Goal: Task Accomplishment & Management: Manage account settings

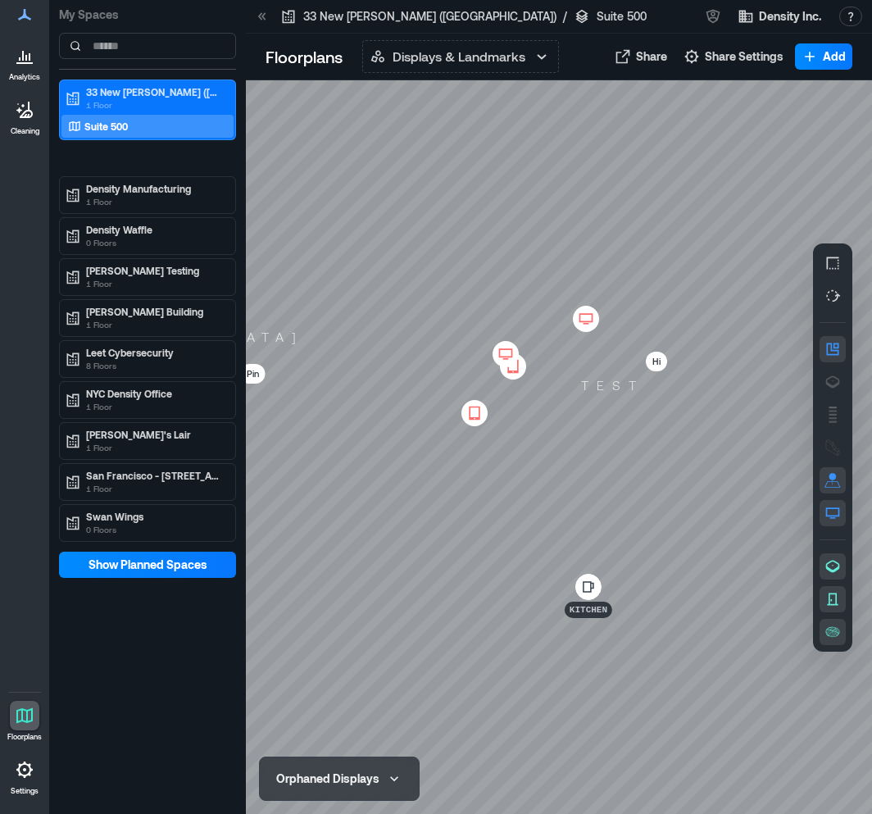
click at [20, 69] on div at bounding box center [25, 56] width 30 height 30
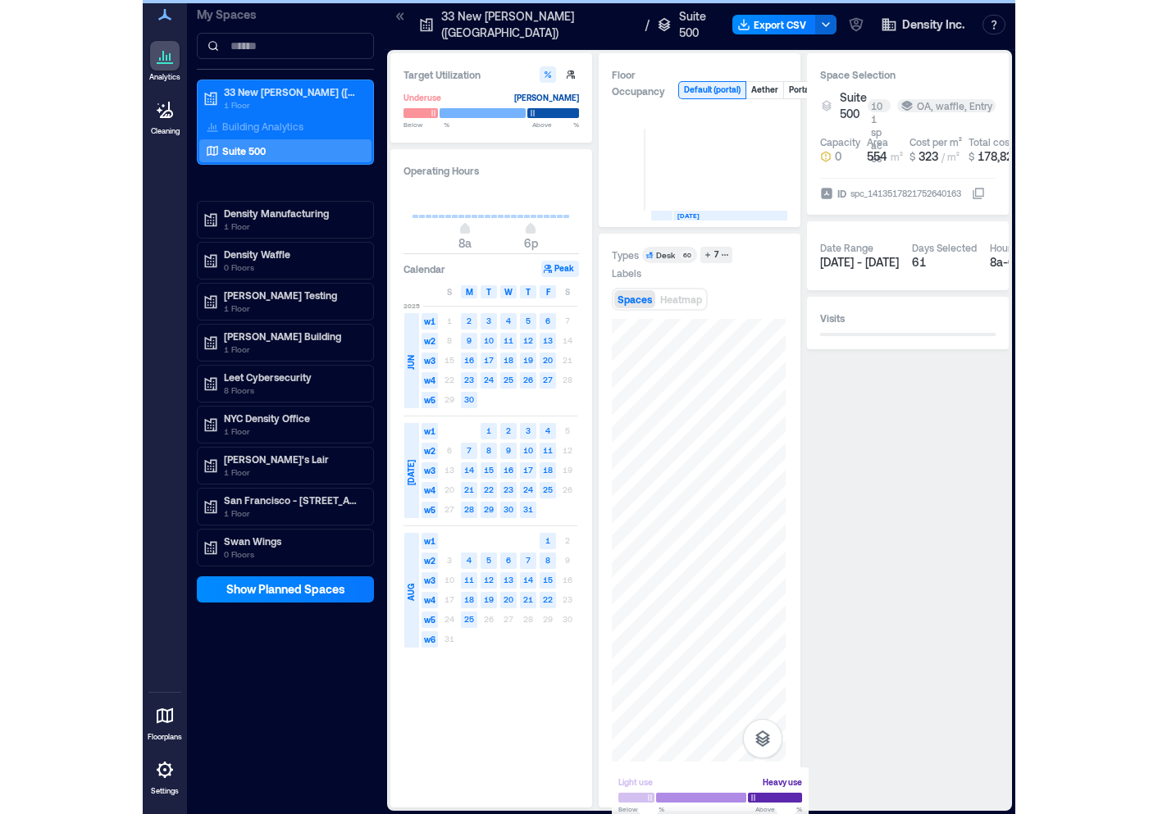
scroll to position [0, 676]
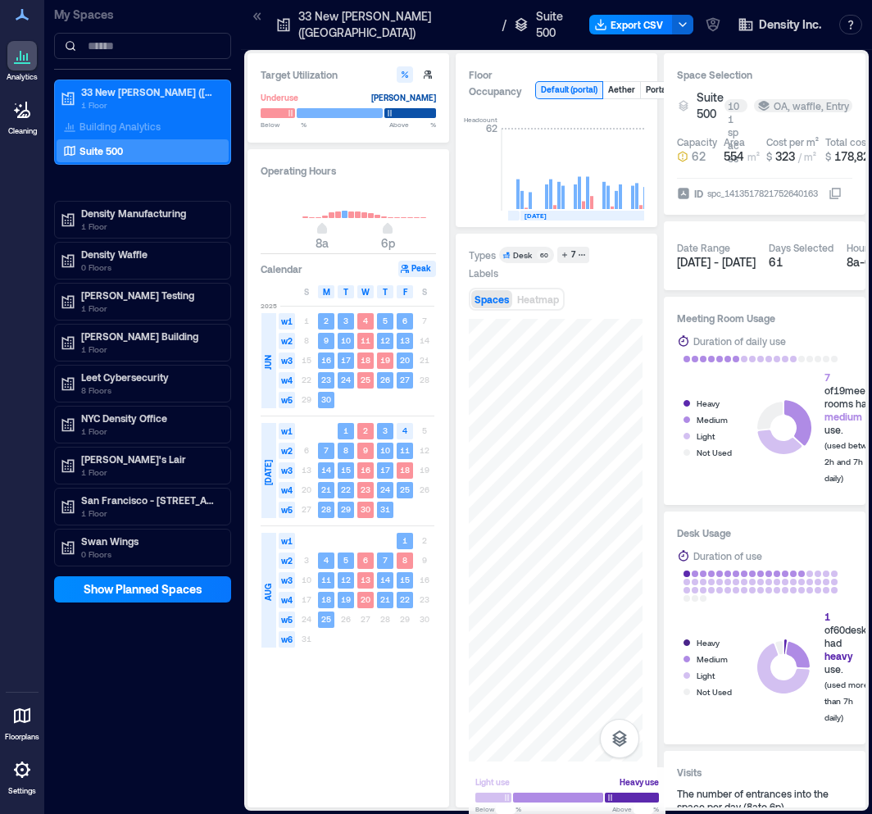
click at [25, 708] on icon at bounding box center [22, 716] width 20 height 20
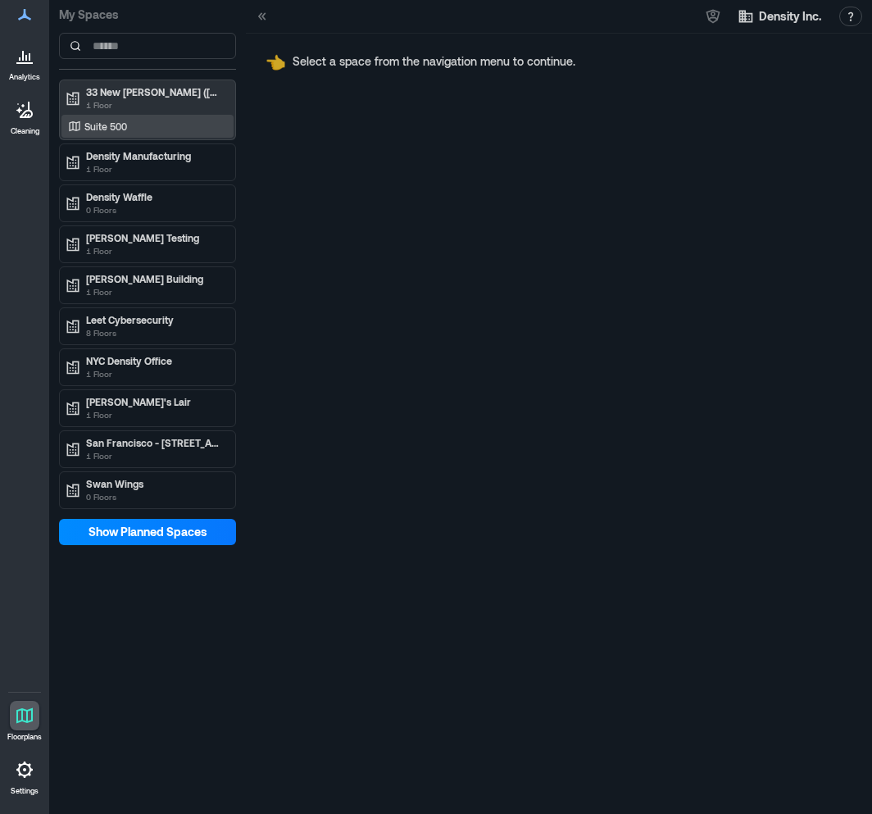
click at [121, 122] on p "Suite 500" at bounding box center [105, 126] width 43 height 13
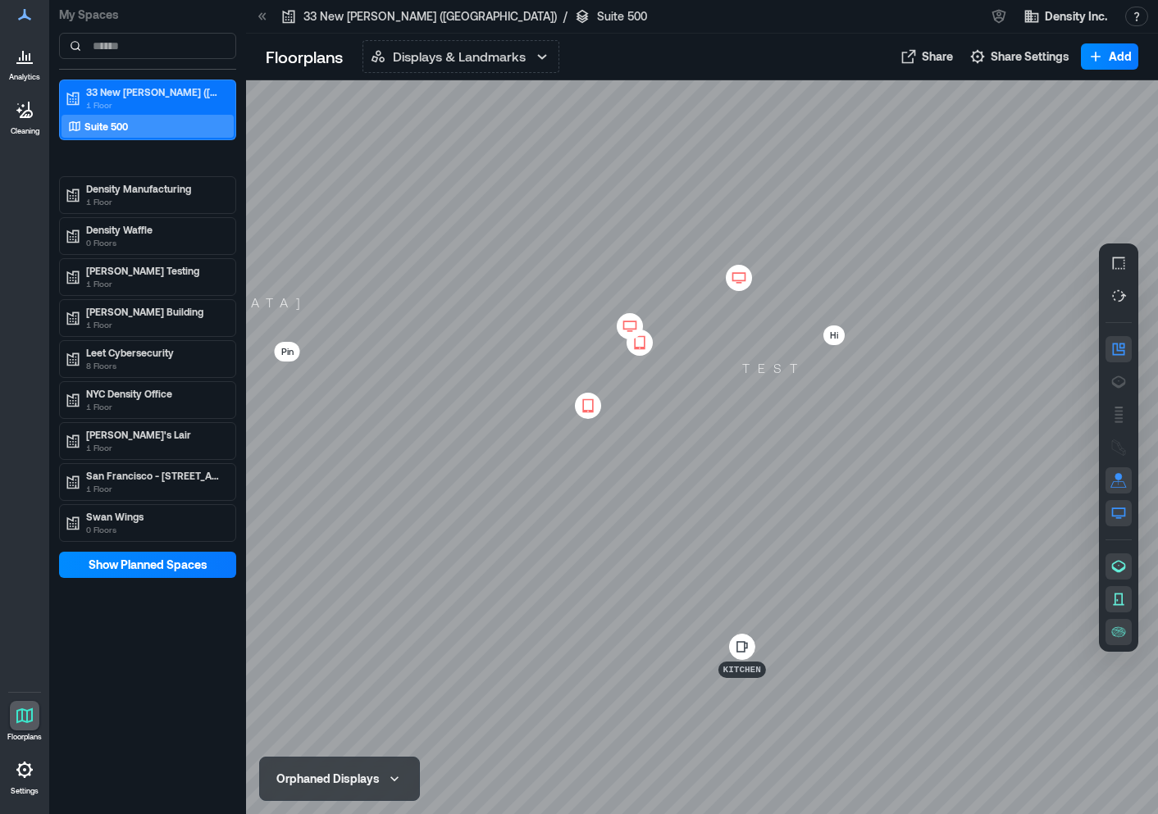
click at [20, 118] on icon at bounding box center [26, 110] width 13 height 16
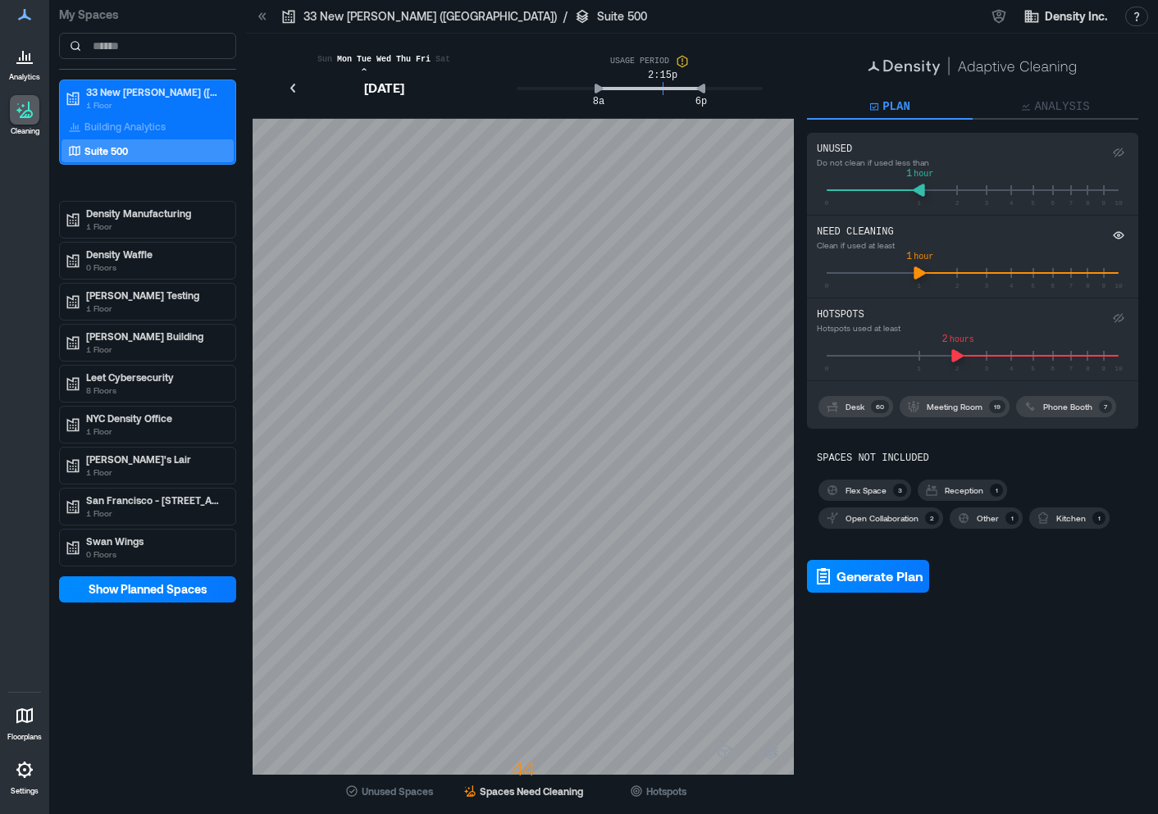
click at [30, 787] on p "Settings" at bounding box center [25, 791] width 28 height 10
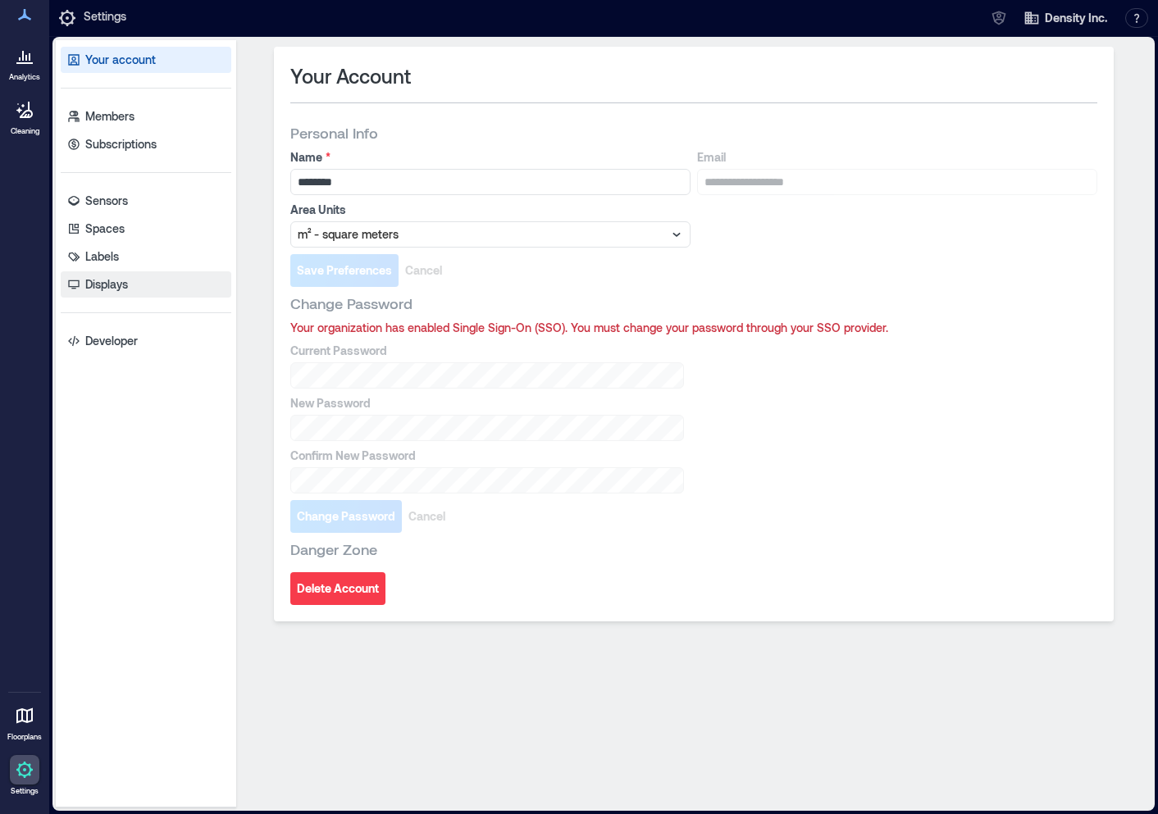
click at [116, 280] on p "Displays" at bounding box center [106, 284] width 43 height 16
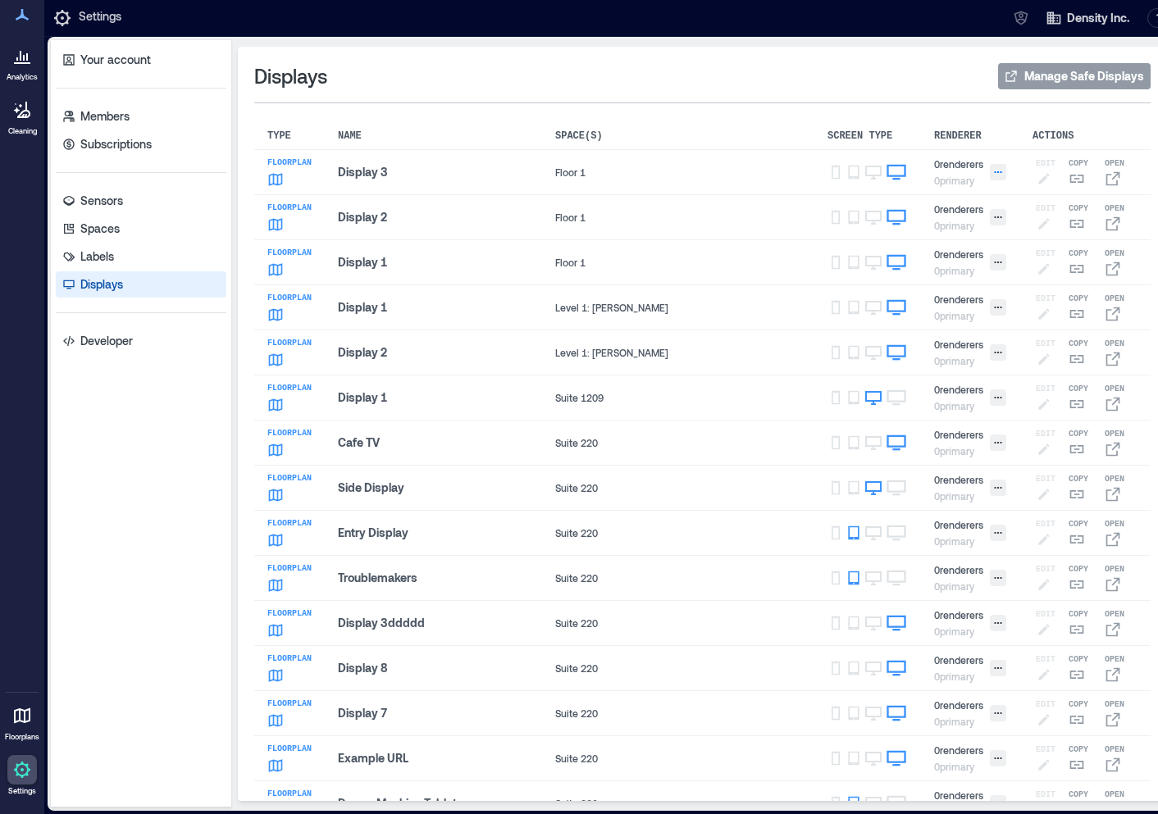
click at [872, 171] on icon "button" at bounding box center [998, 172] width 10 height 10
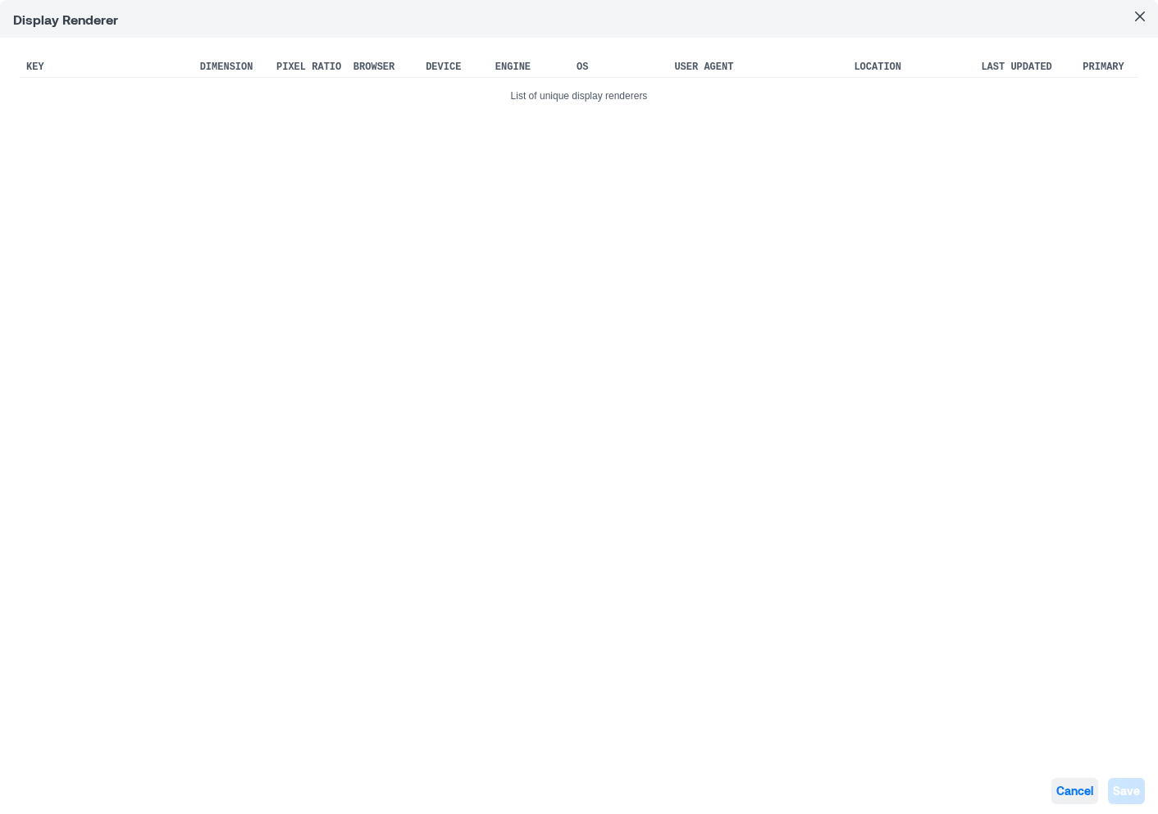
click at [872, 793] on span "Cancel" at bounding box center [1074, 791] width 37 height 16
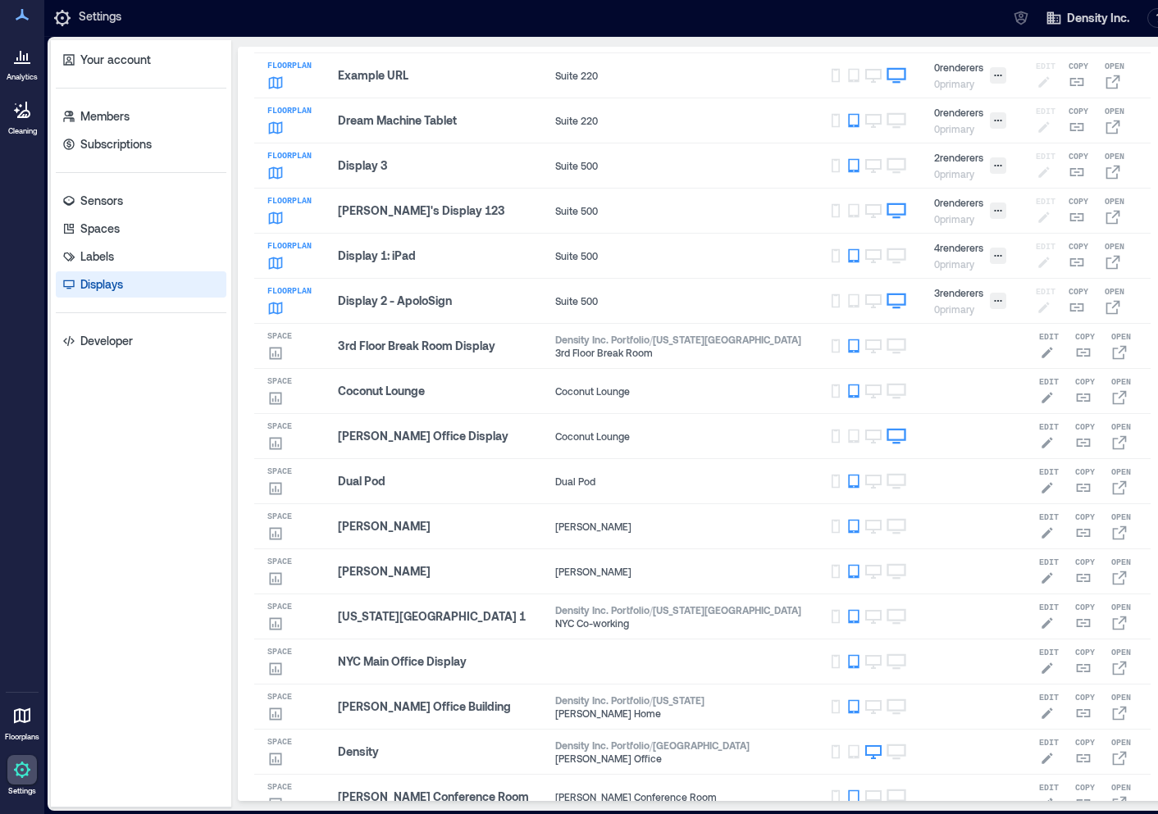
scroll to position [689, 0]
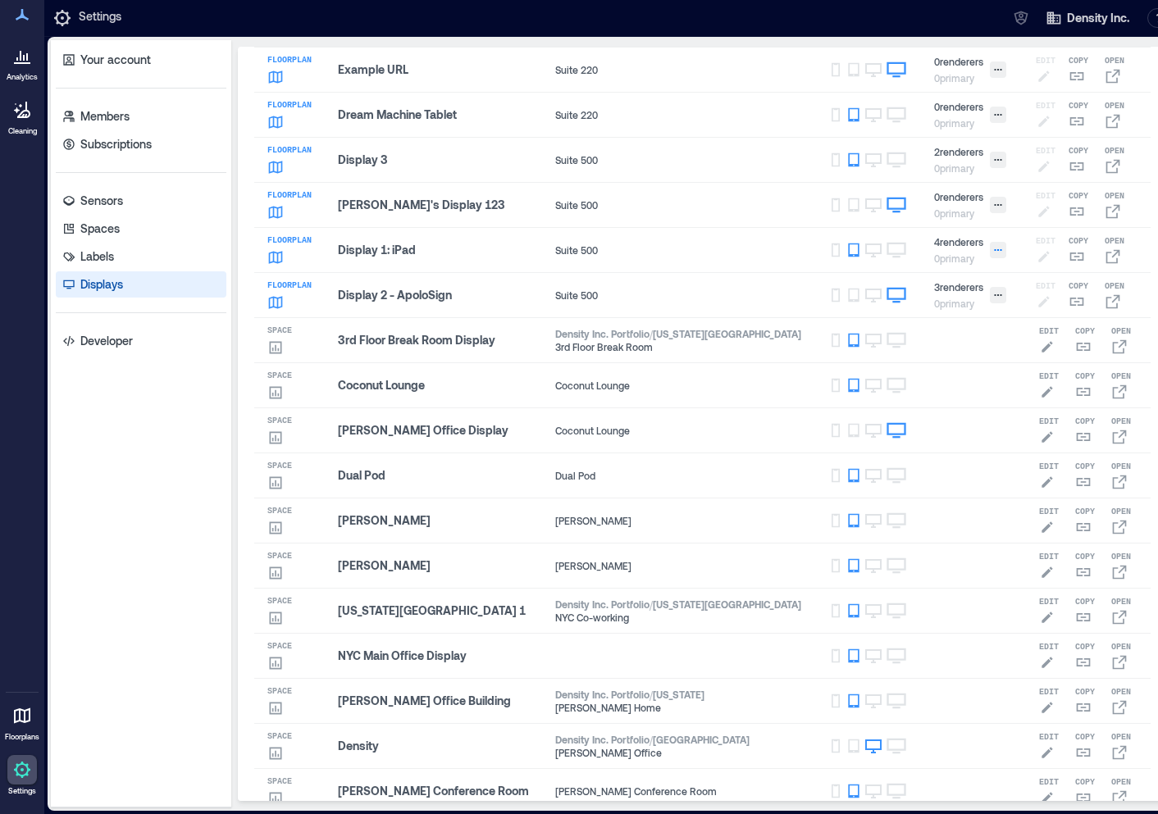
click at [872, 251] on icon "button" at bounding box center [998, 250] width 10 height 10
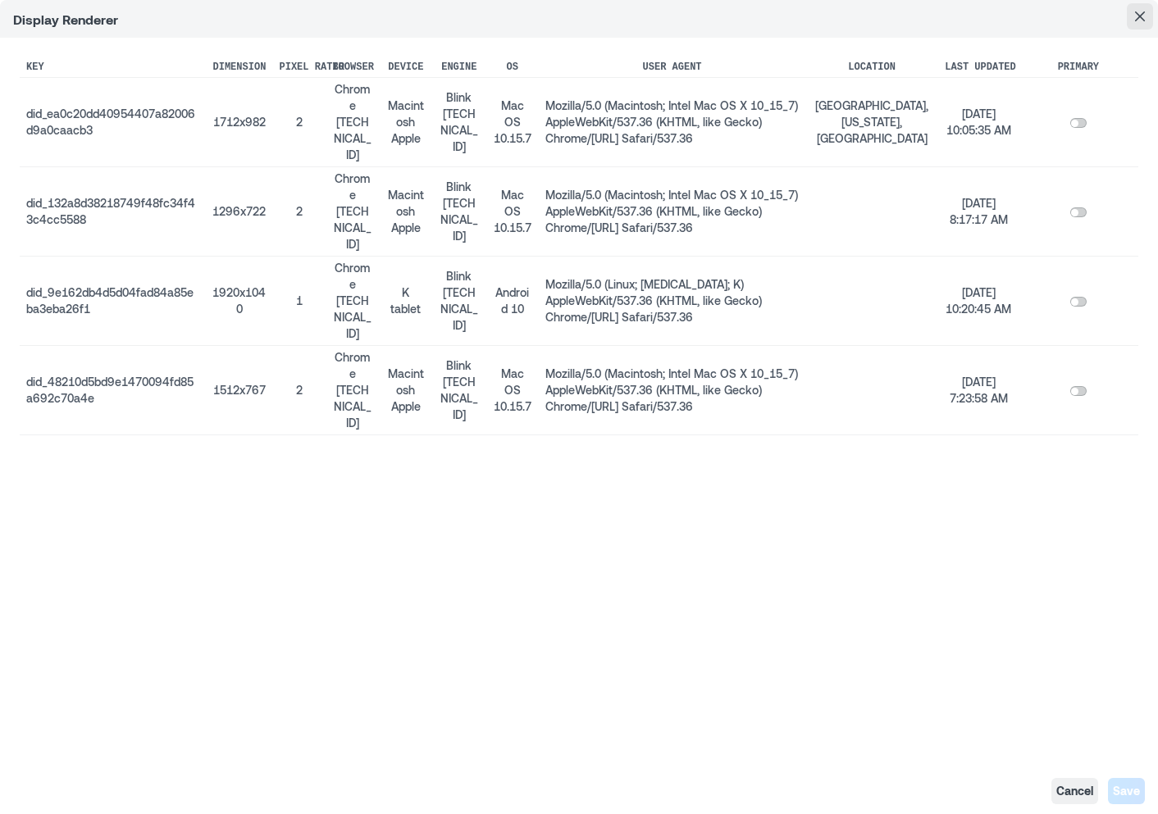
click at [872, 15] on icon "Close" at bounding box center [1140, 16] width 10 height 10
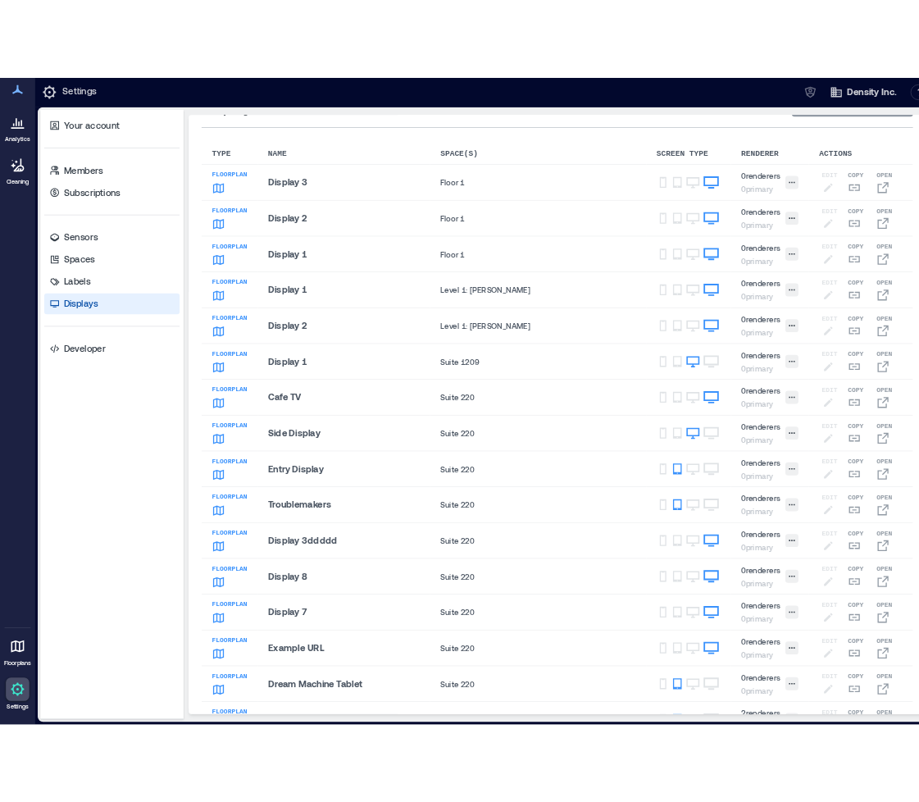
scroll to position [0, 0]
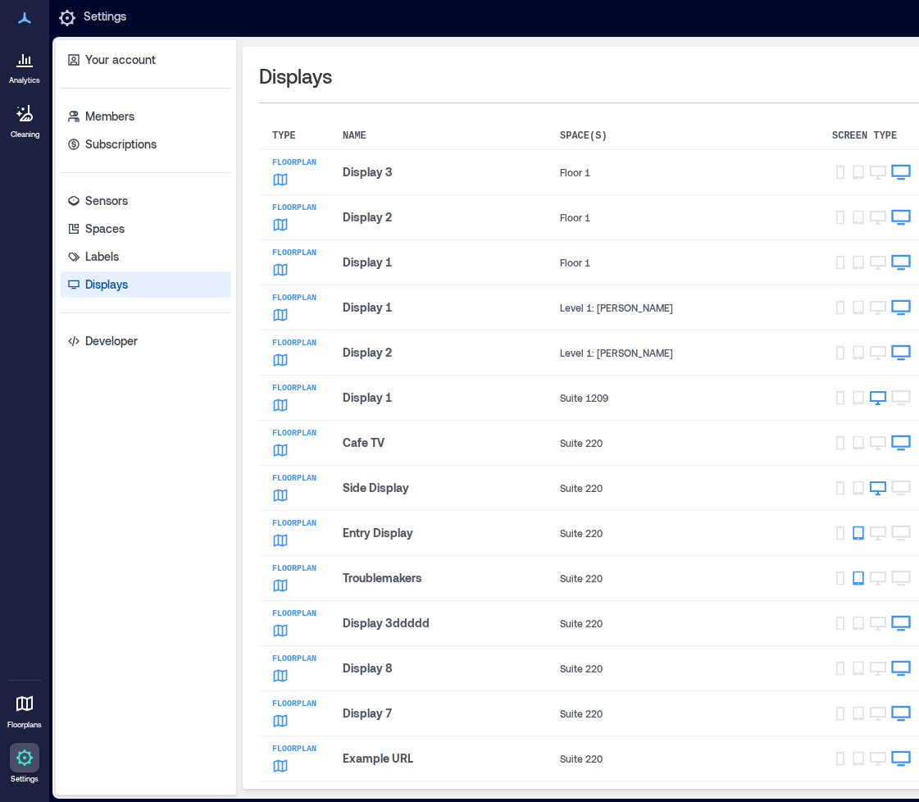
click at [728, 91] on div "Displays Manage Safe Displays" at bounding box center [707, 89] width 896 height 53
